Goal: Information Seeking & Learning: Learn about a topic

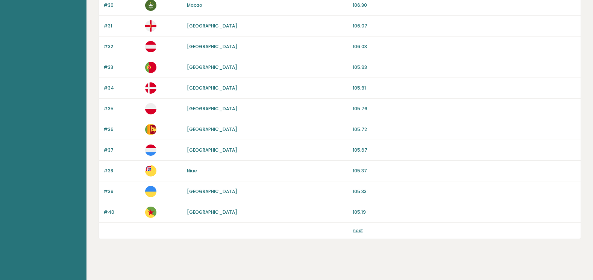
scroll to position [697, 0]
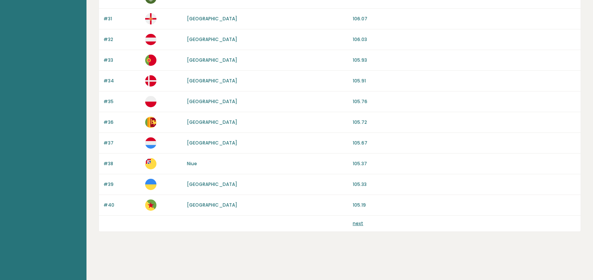
click at [354, 223] on link "next" at bounding box center [358, 223] width 11 height 6
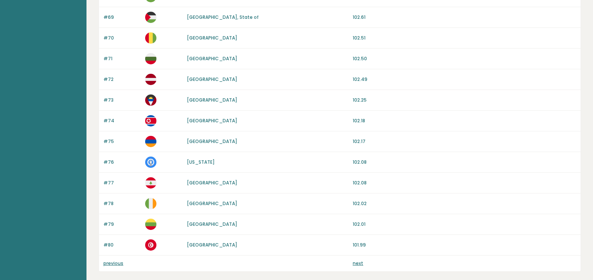
scroll to position [677, 0]
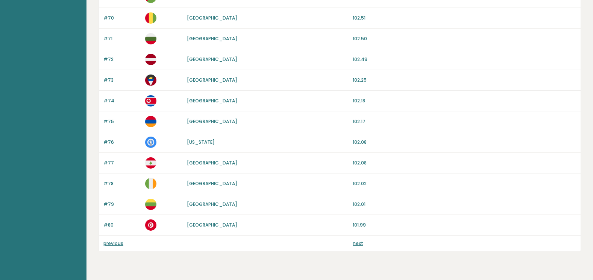
click at [359, 242] on link "next" at bounding box center [358, 243] width 11 height 6
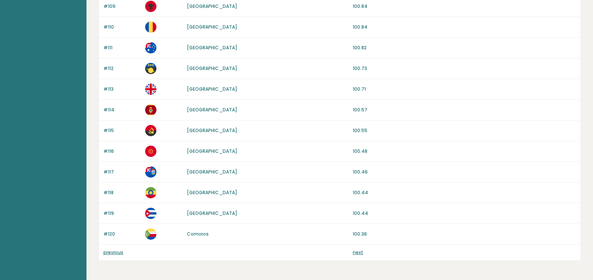
scroll to position [677, 0]
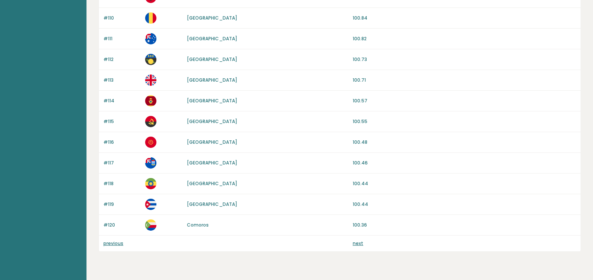
click at [358, 244] on link "next" at bounding box center [358, 243] width 11 height 6
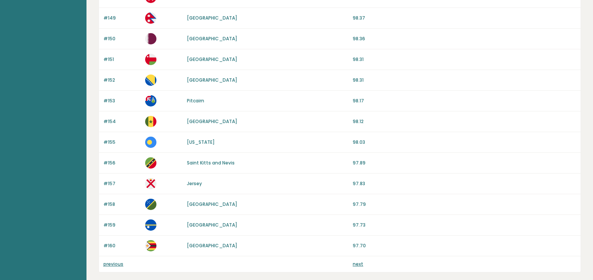
scroll to position [697, 0]
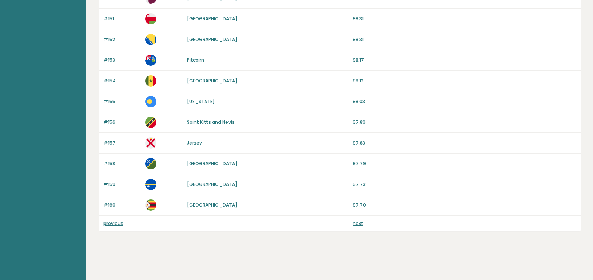
click at [356, 222] on link "next" at bounding box center [358, 223] width 11 height 6
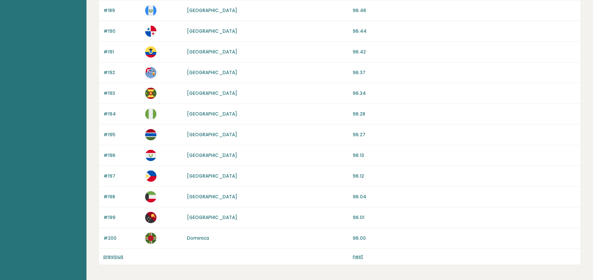
scroll to position [677, 0]
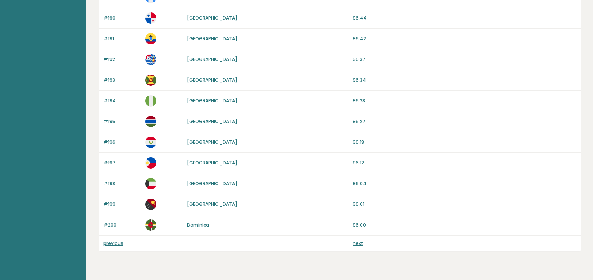
click at [359, 246] on p "next" at bounding box center [358, 243] width 11 height 7
click at [357, 243] on link "next" at bounding box center [358, 243] width 11 height 6
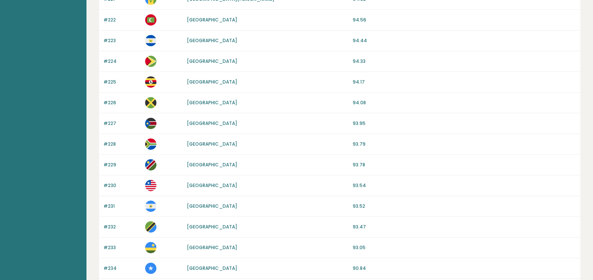
scroll to position [526, 0]
